Goal: Task Accomplishment & Management: Use online tool/utility

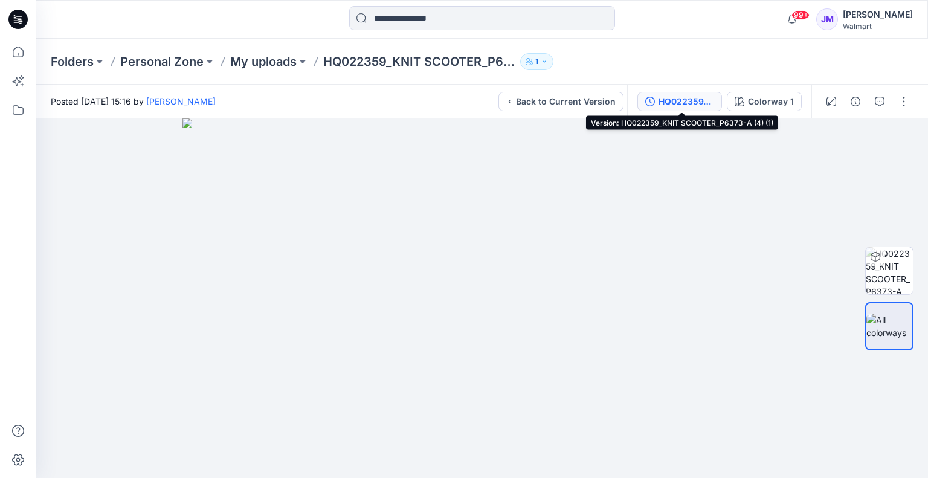
click at [685, 101] on div "HQ022359_KNIT SCOOTER_P6373-A (4) (1)" at bounding box center [686, 101] width 56 height 13
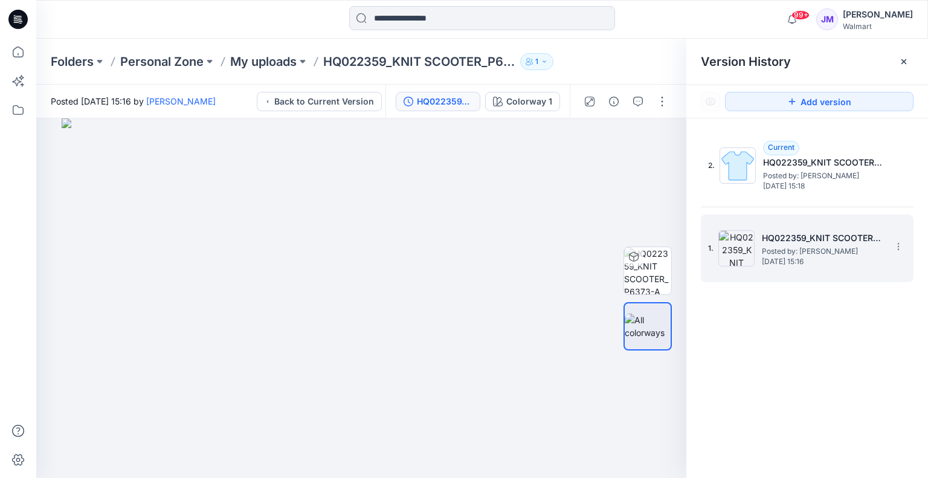
click at [805, 251] on span "Posted by: Janette Marquardt" at bounding box center [822, 251] width 121 height 12
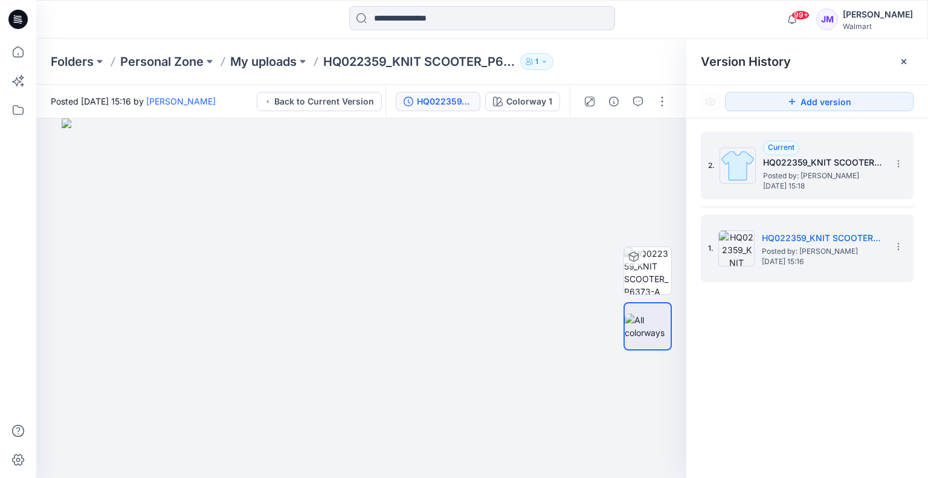
click at [824, 172] on span "Posted by: Janette Marquardt" at bounding box center [823, 176] width 121 height 12
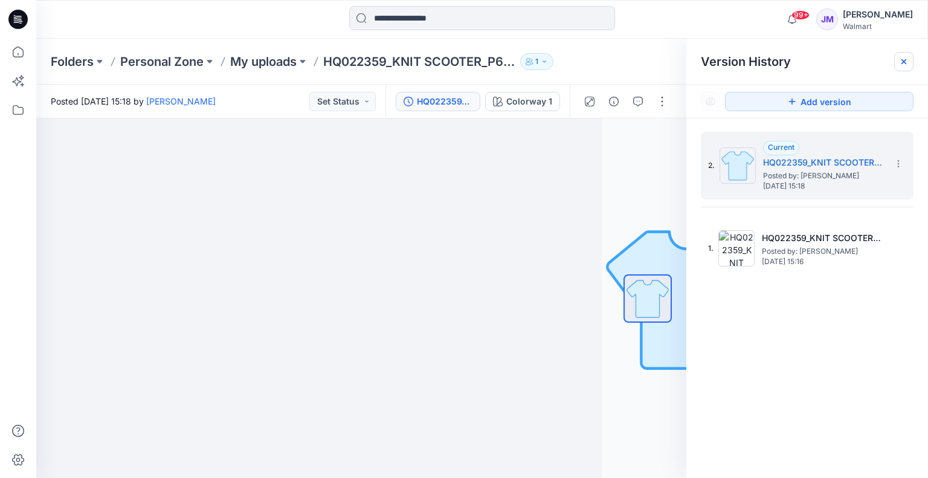
click at [901, 65] on icon at bounding box center [904, 62] width 10 height 10
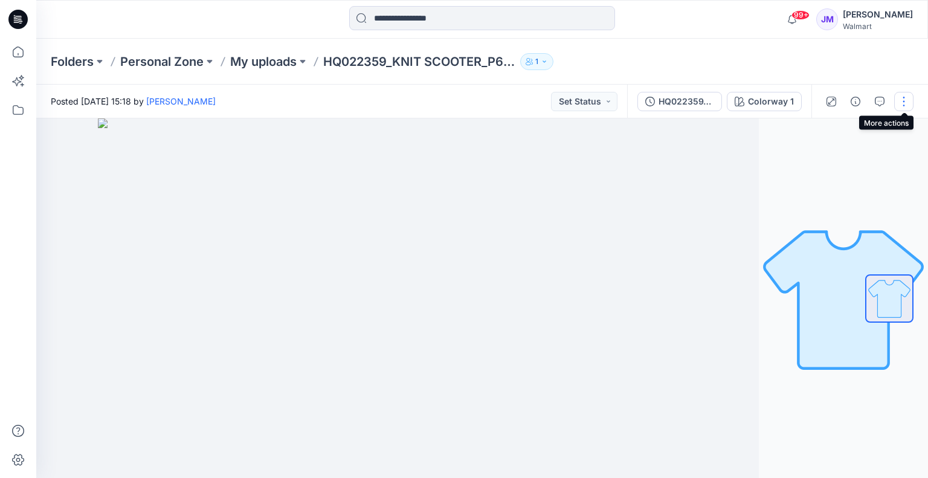
click at [906, 101] on button "button" at bounding box center [903, 101] width 19 height 19
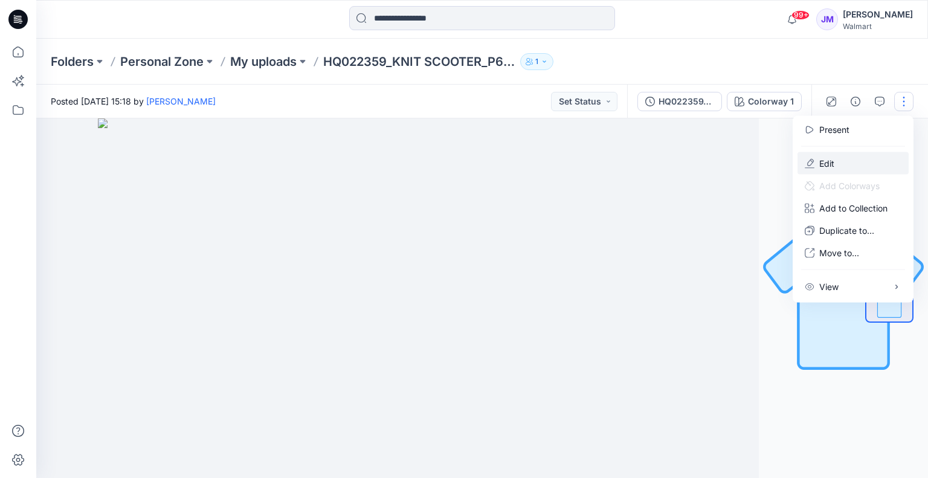
click at [836, 161] on button "Edit" at bounding box center [852, 163] width 111 height 22
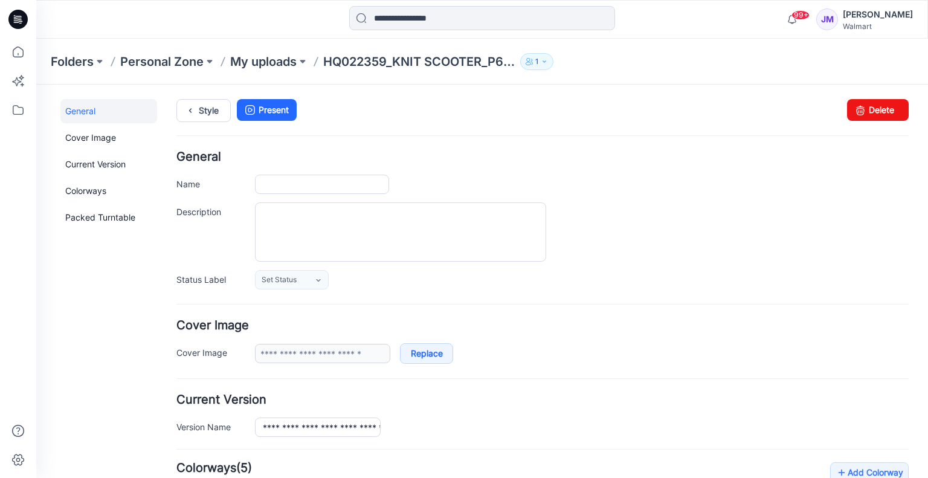
type input "**********"
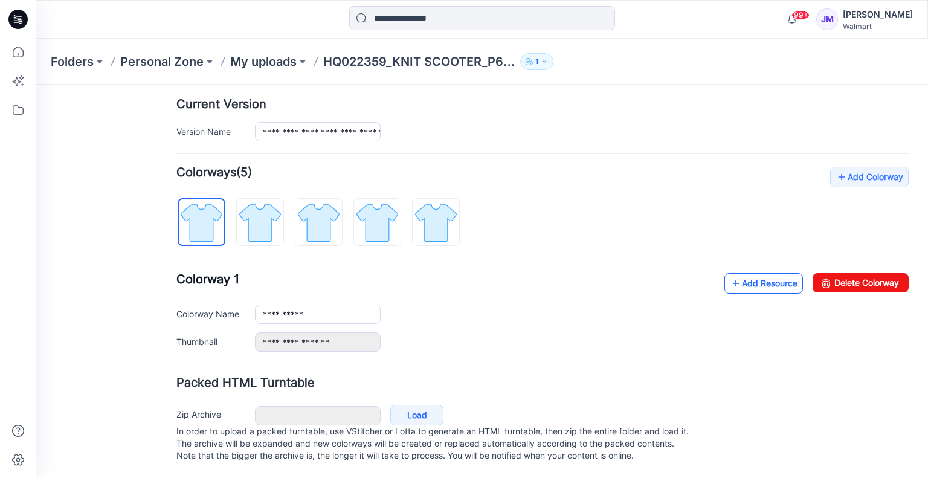
scroll to position [302, 0]
click at [763, 276] on link "Add Resource" at bounding box center [763, 283] width 79 height 21
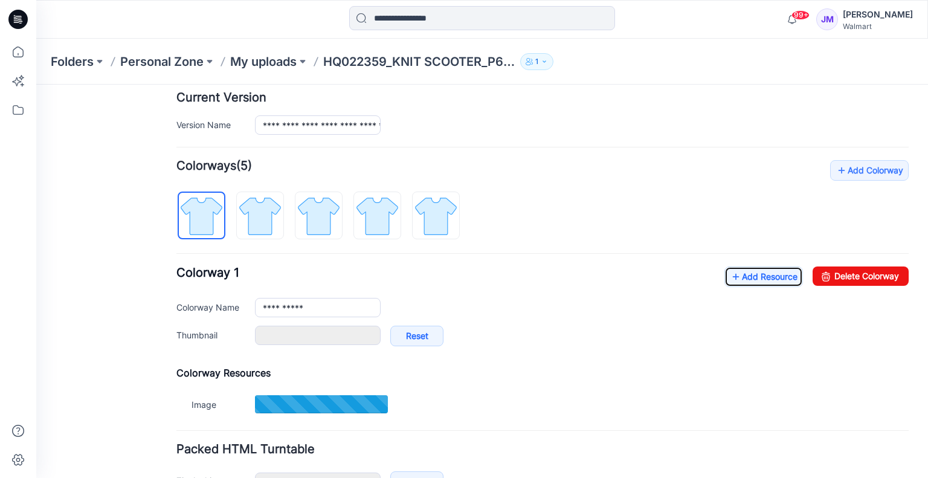
type input "**********"
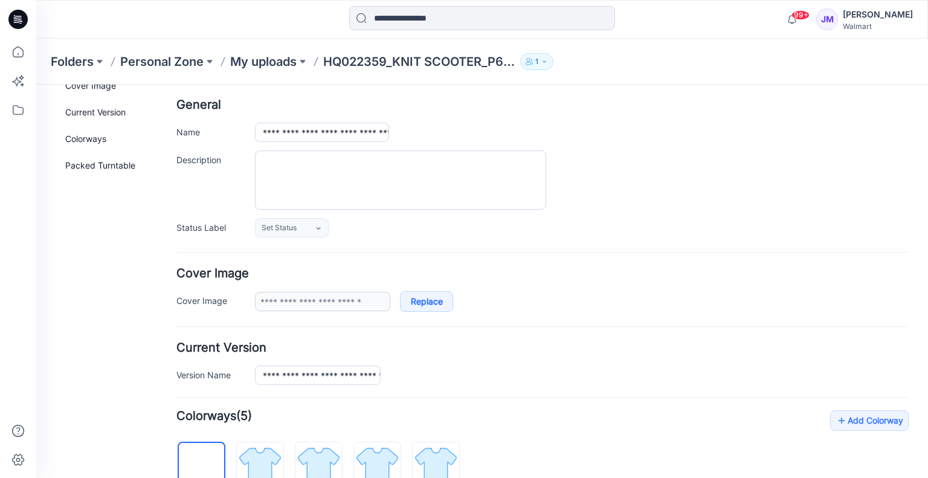
scroll to position [0, 0]
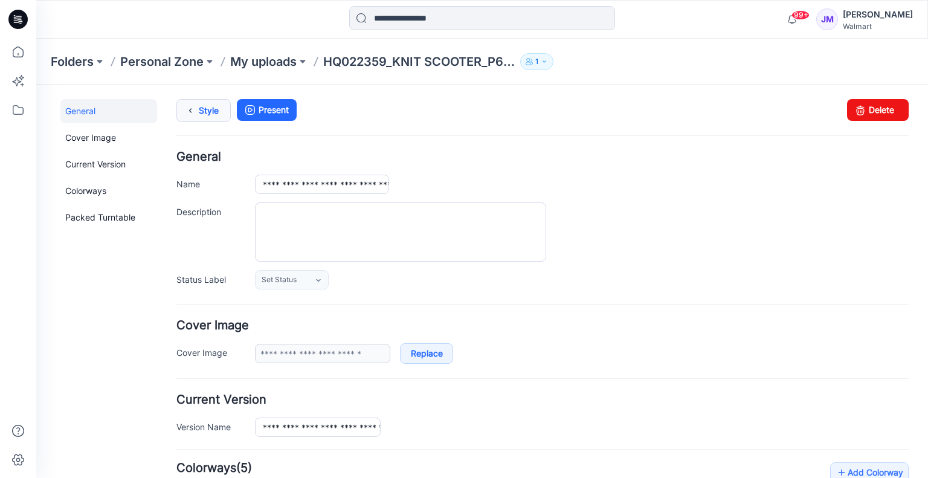
click at [201, 109] on link "Style" at bounding box center [203, 110] width 54 height 23
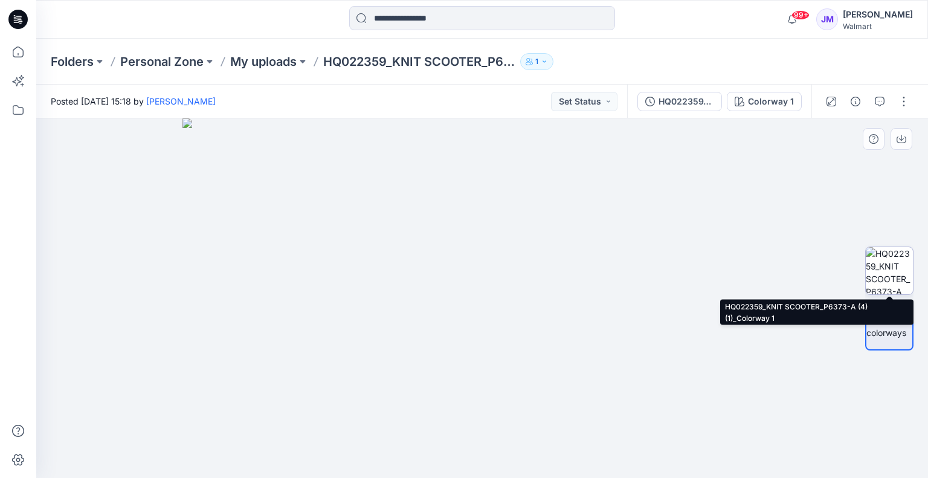
click at [906, 274] on img at bounding box center [889, 270] width 47 height 47
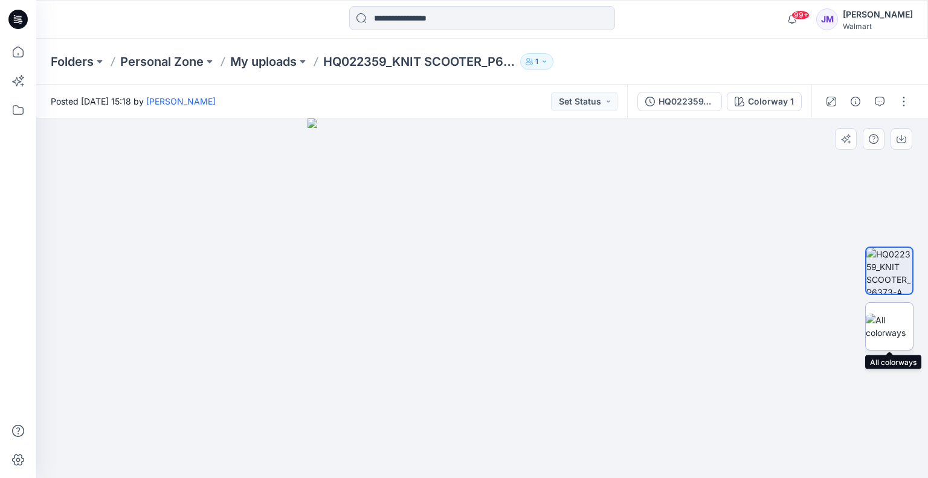
click at [889, 327] on img at bounding box center [889, 325] width 47 height 25
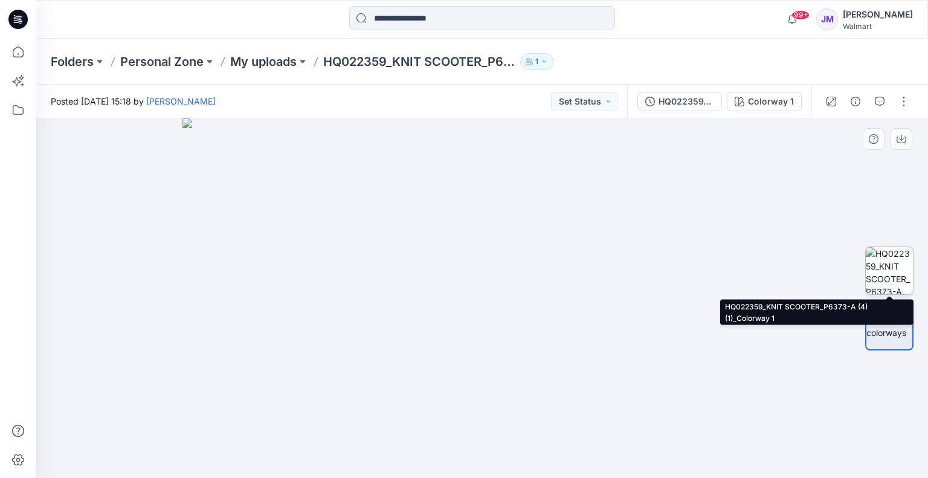
click at [882, 271] on img at bounding box center [889, 270] width 47 height 47
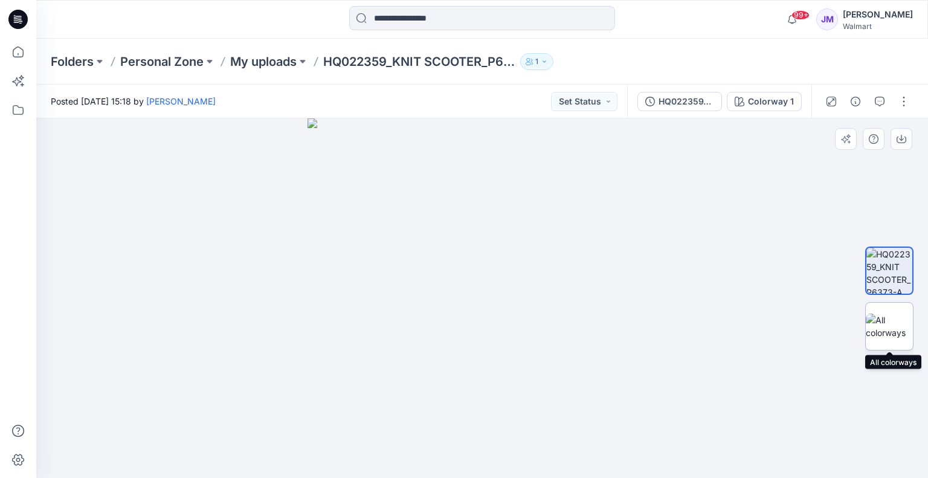
click at [886, 324] on img at bounding box center [889, 325] width 47 height 25
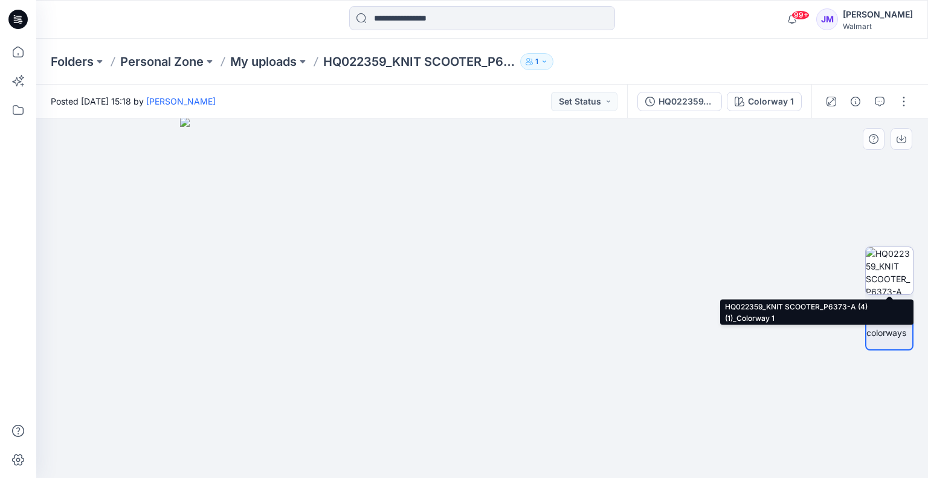
click at [889, 271] on img at bounding box center [889, 270] width 47 height 47
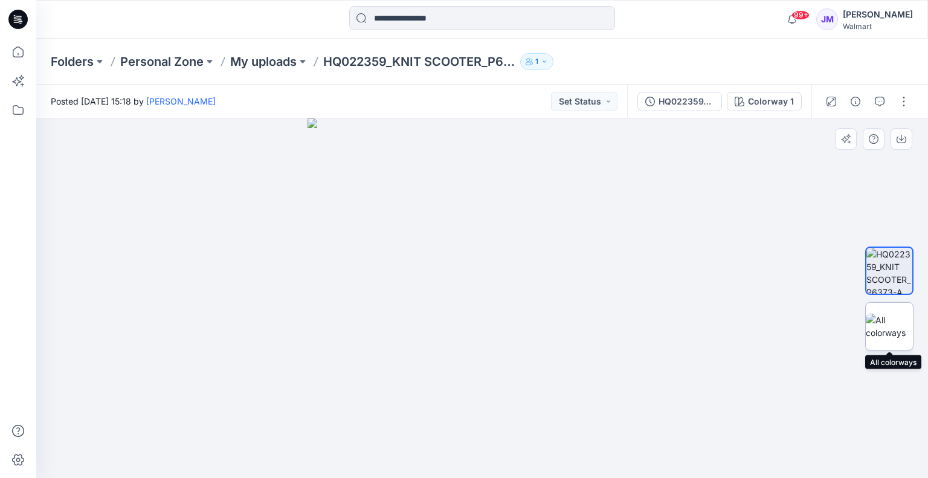
click at [890, 339] on img at bounding box center [889, 325] width 47 height 25
